Goal: Information Seeking & Learning: Learn about a topic

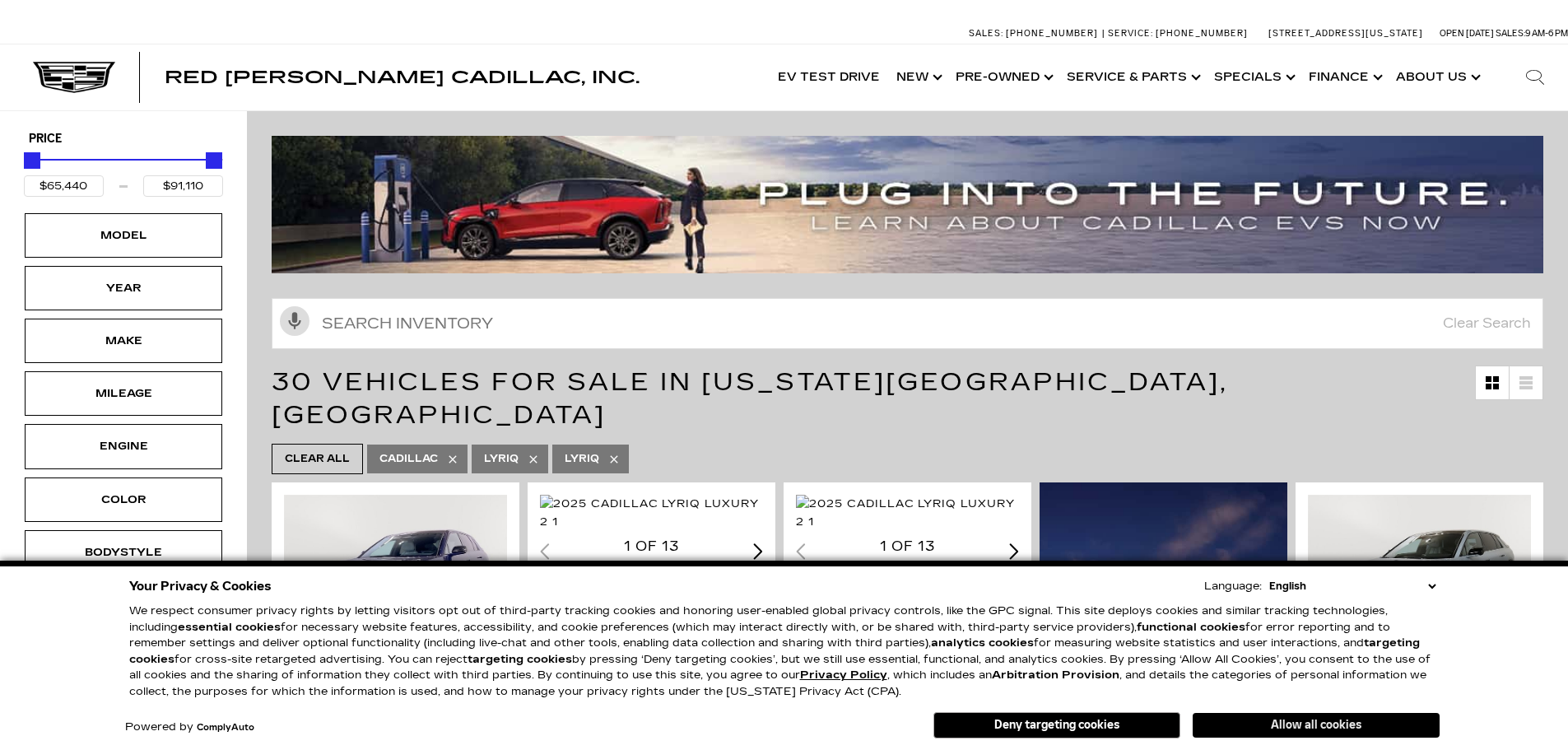
click at [1349, 728] on button "Allow all cookies" at bounding box center [1316, 725] width 247 height 25
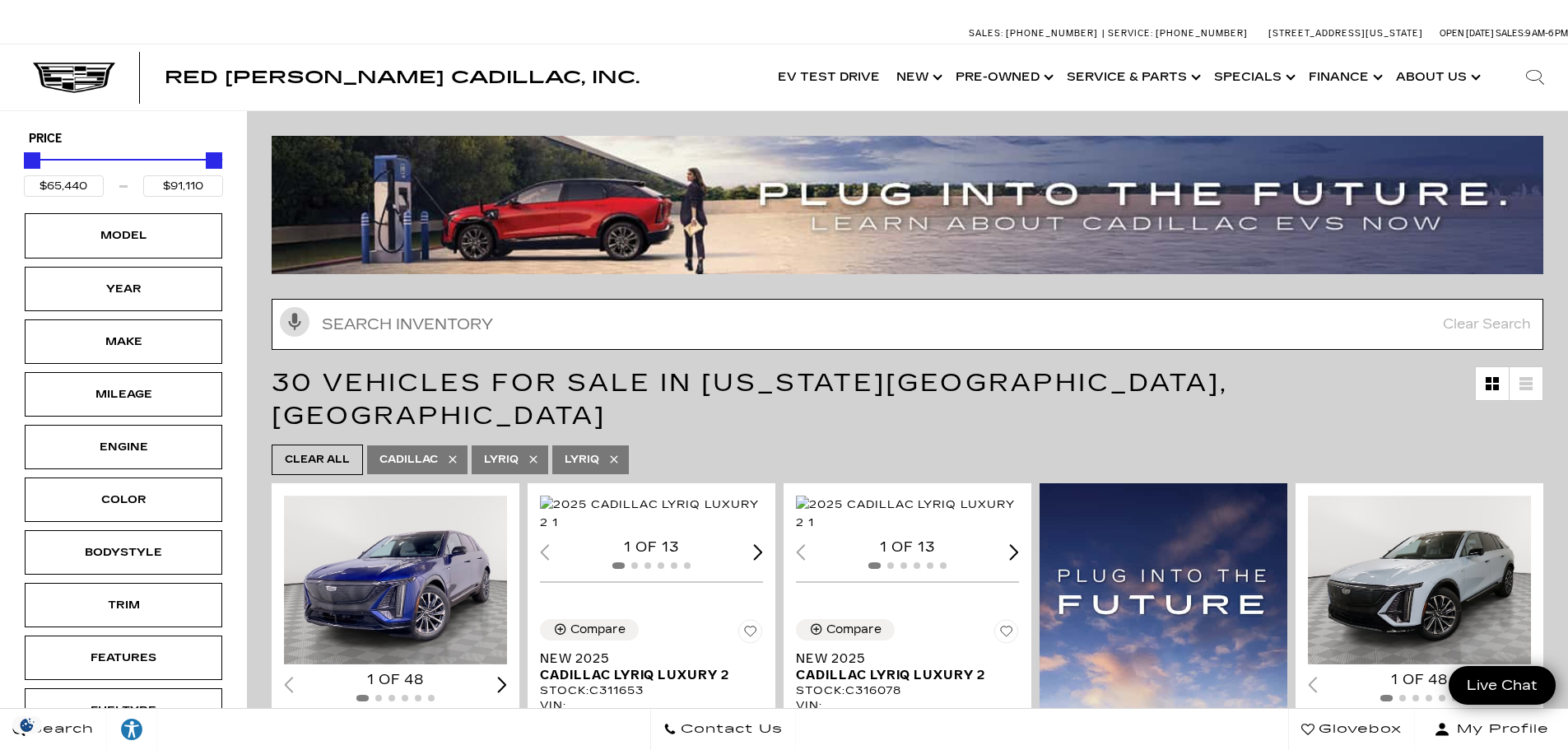
click at [450, 322] on input "text" at bounding box center [907, 325] width 1272 height 51
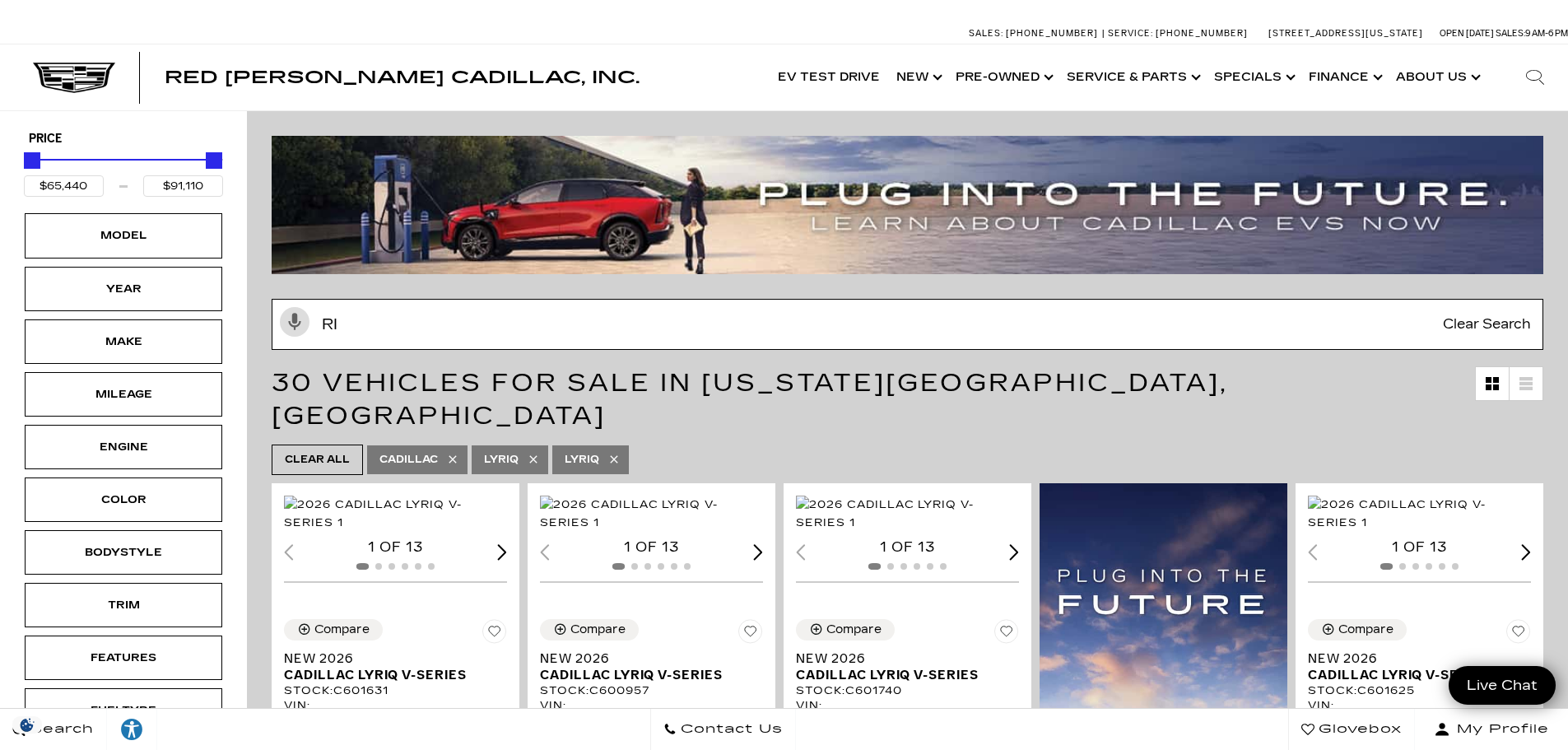
type input "RIV"
type input "$75,904"
type input "$88,509"
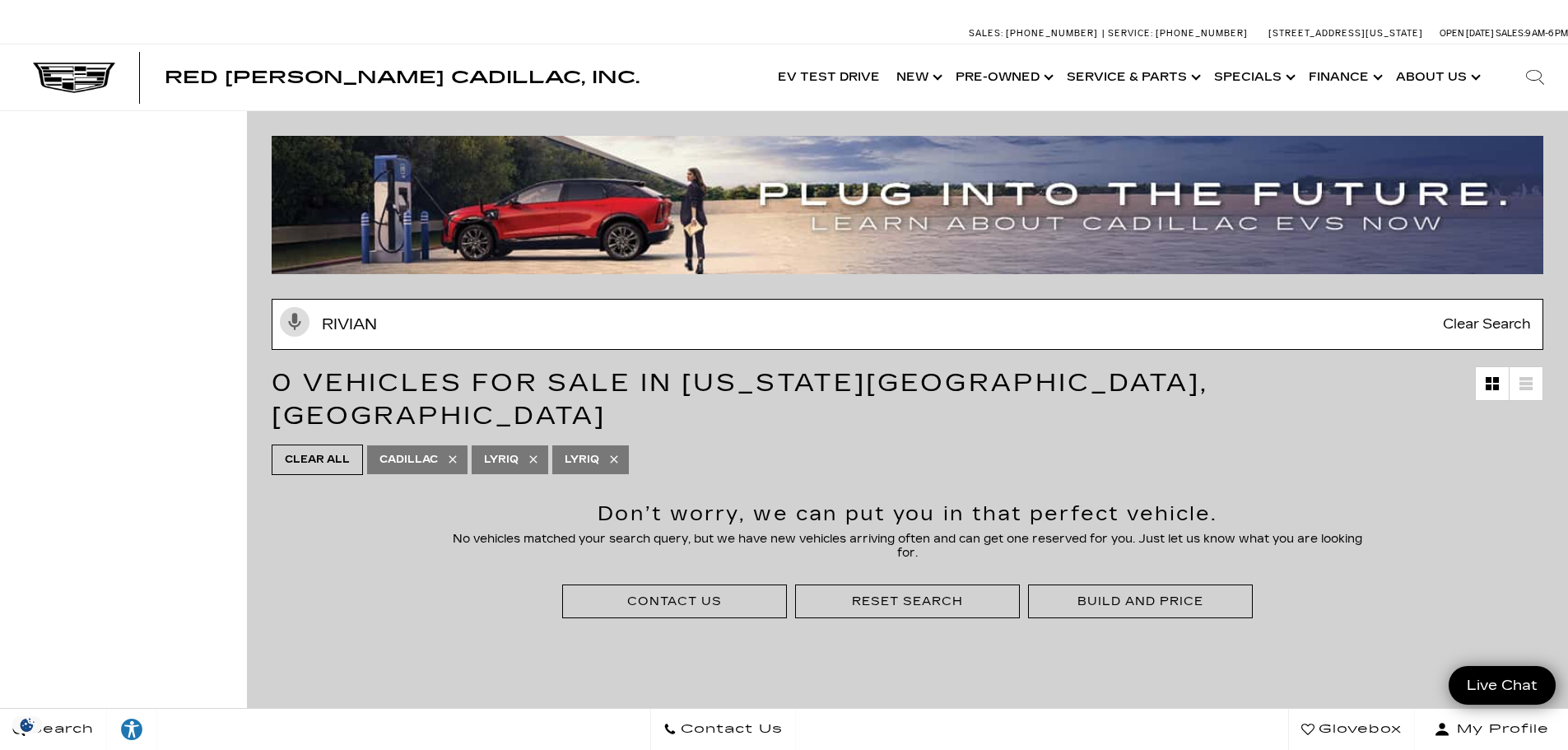
type input "RIVIAN"
